Goal: Task Accomplishment & Management: Complete application form

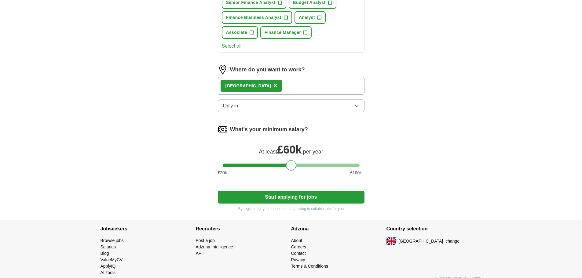
scroll to position [379, 0]
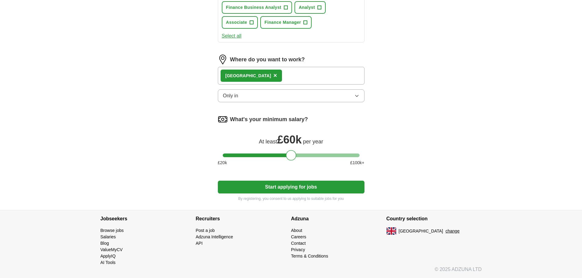
click at [292, 186] on button "Start applying for jobs" at bounding box center [291, 187] width 147 height 13
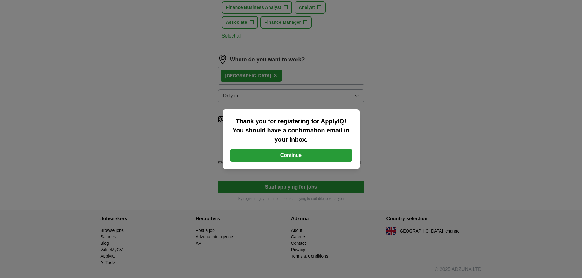
click at [279, 156] on button "Continue" at bounding box center [291, 155] width 122 height 13
